Goal: Task Accomplishment & Management: Use online tool/utility

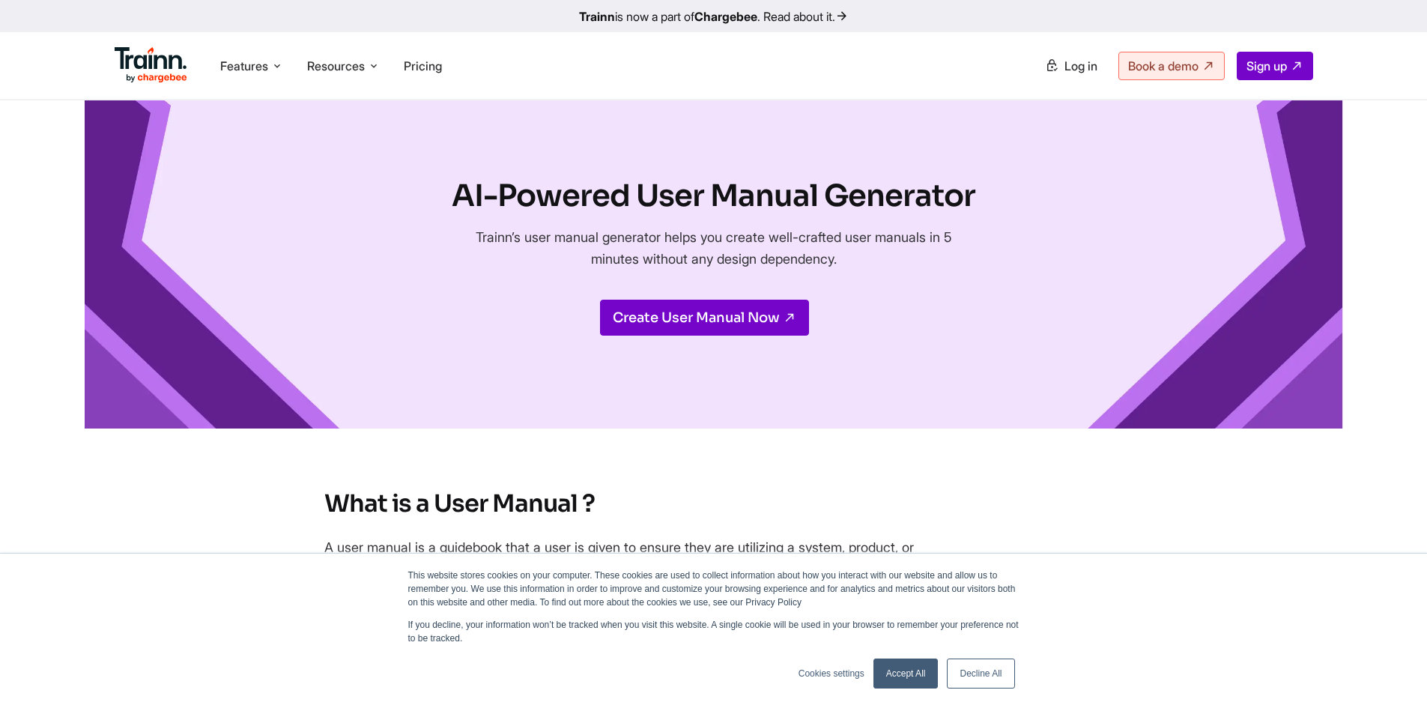
click at [445, 372] on div "AI-Powered User Manual Generator Trainn’s user manual generator helps you creat…" at bounding box center [714, 264] width 1258 height 328
click at [1166, 59] on span "Book a demo" at bounding box center [1163, 65] width 70 height 15
click at [690, 315] on link "Create User Manual Now" at bounding box center [704, 318] width 209 height 36
click at [691, 324] on link "Create User Manual Now" at bounding box center [704, 318] width 209 height 36
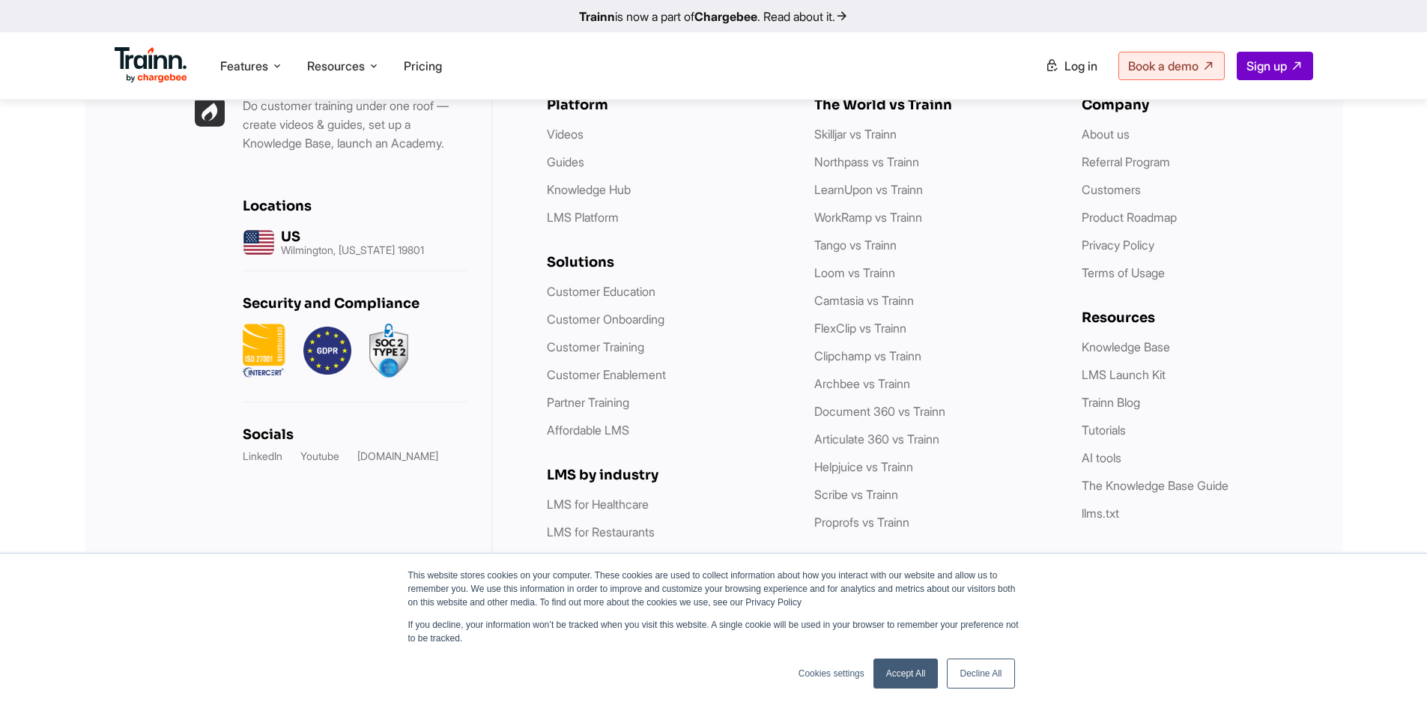
scroll to position [8508, 0]
click at [93, 354] on div "Do customer training under one roof — create videos & guides, set up a Knowledg…" at bounding box center [289, 375] width 408 height 664
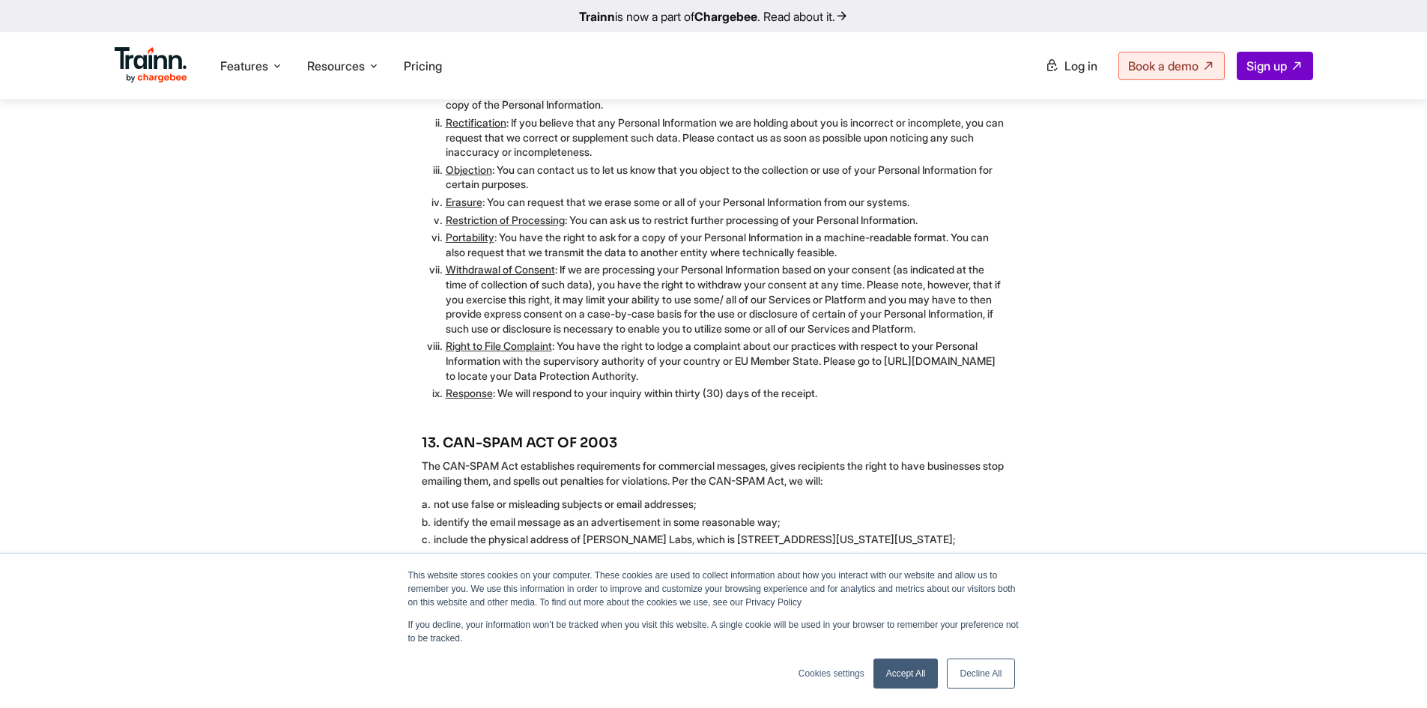
scroll to position [4838, 0]
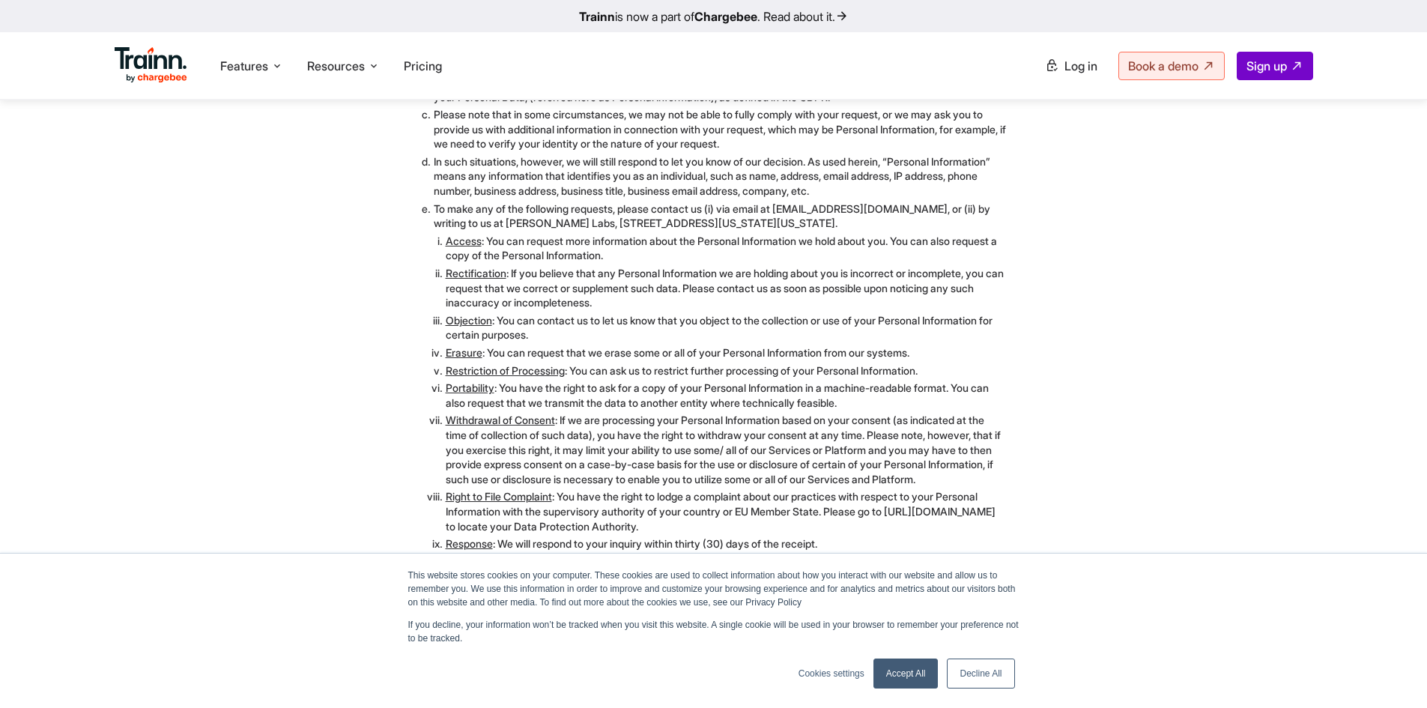
click at [912, 672] on link "Accept All" at bounding box center [905, 673] width 65 height 30
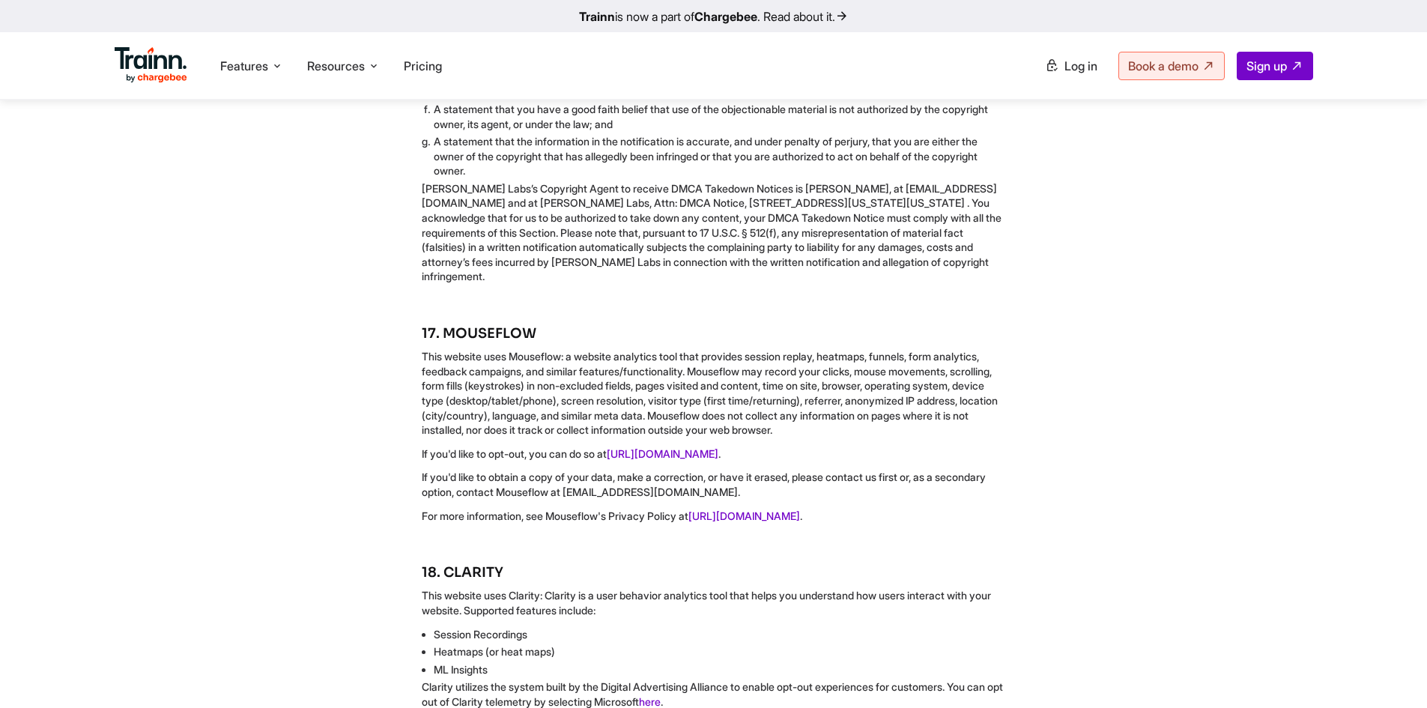
scroll to position [6861, 0]
